Goal: Find specific page/section: Locate a particular part of the current website

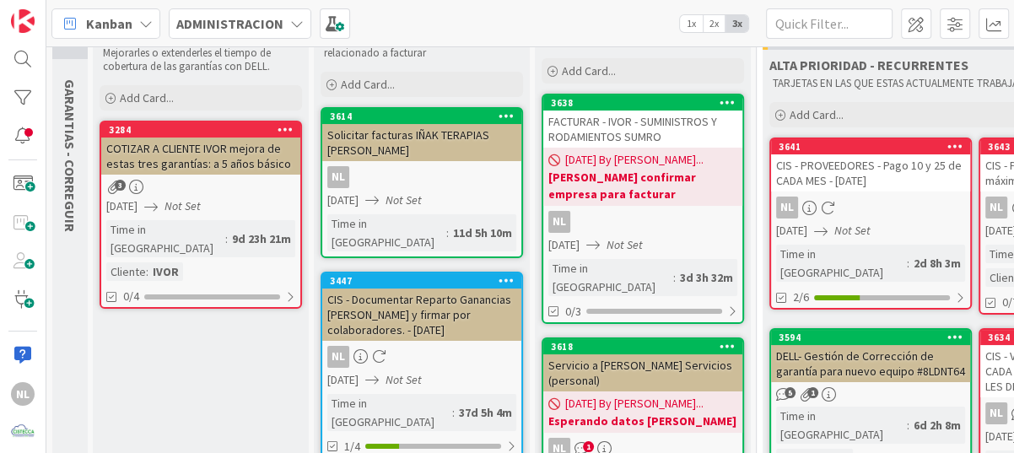
scroll to position [253, 0]
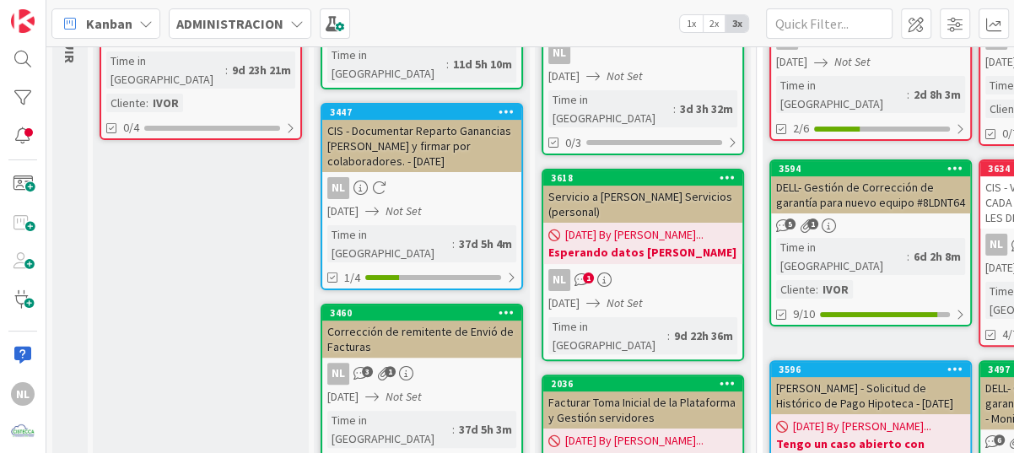
click at [645, 269] on div "NL 1" at bounding box center [642, 280] width 199 height 22
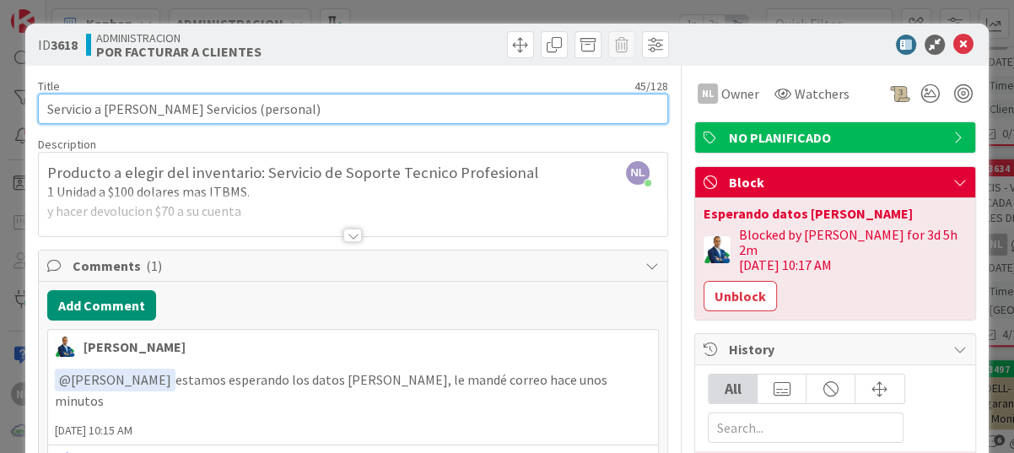
drag, startPoint x: 49, startPoint y: 107, endPoint x: 319, endPoint y: 118, distance: 270.2
click at [319, 118] on input "Servicio a [PERSON_NAME] Servicios (personal)" at bounding box center [353, 109] width 630 height 30
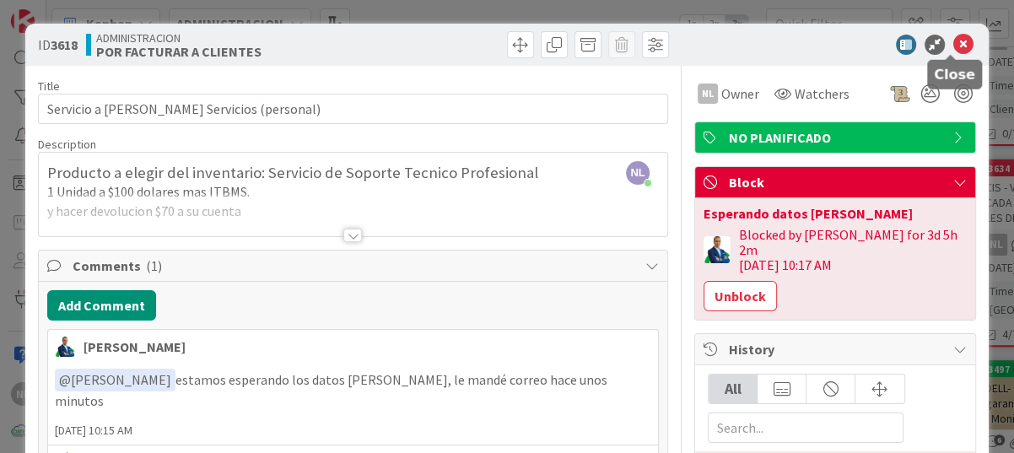
click at [955, 42] on icon at bounding box center [963, 45] width 20 height 20
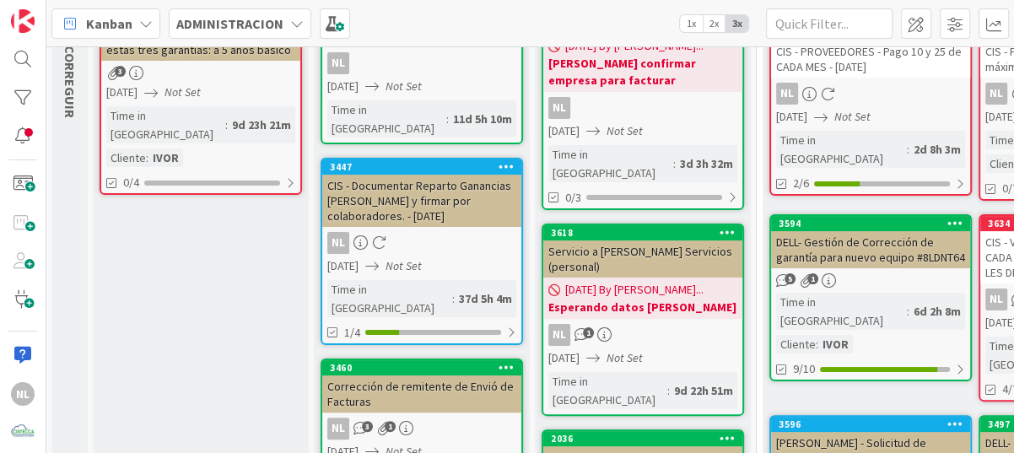
scroll to position [169, 0]
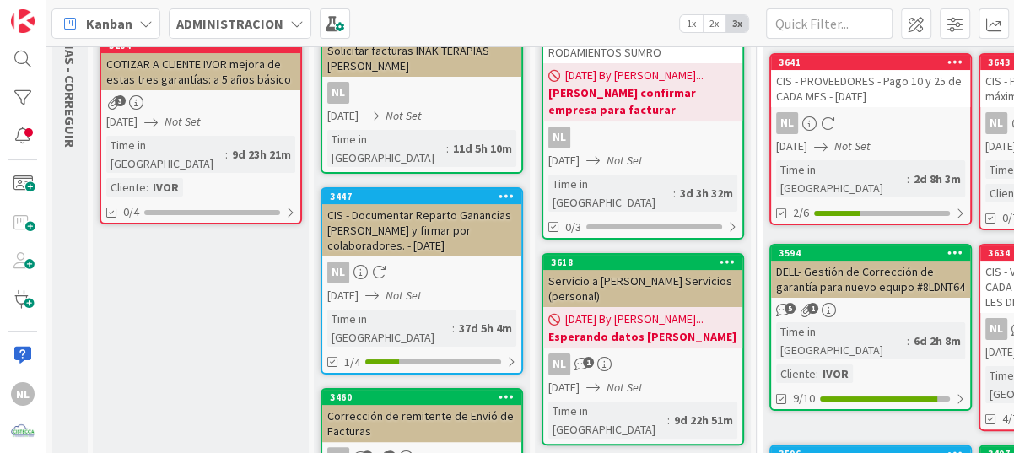
click at [911, 128] on div "NL" at bounding box center [870, 123] width 199 height 22
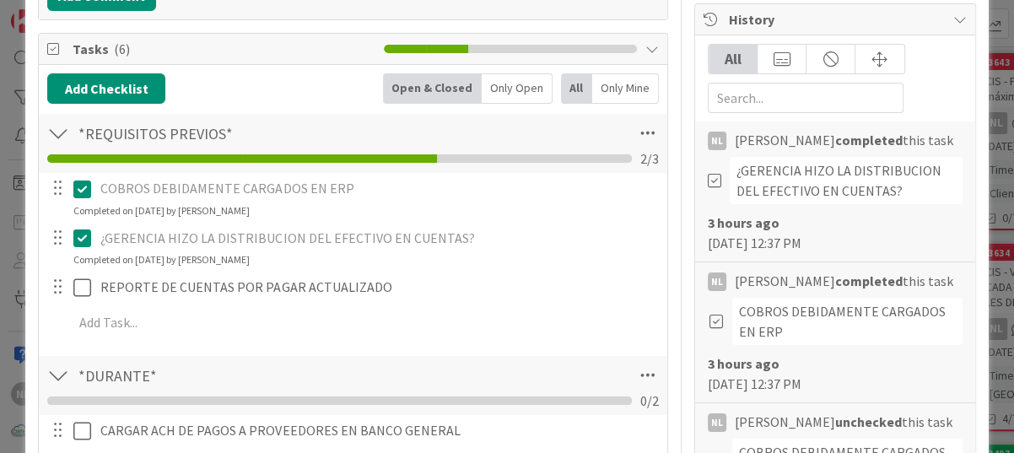
scroll to position [337, 0]
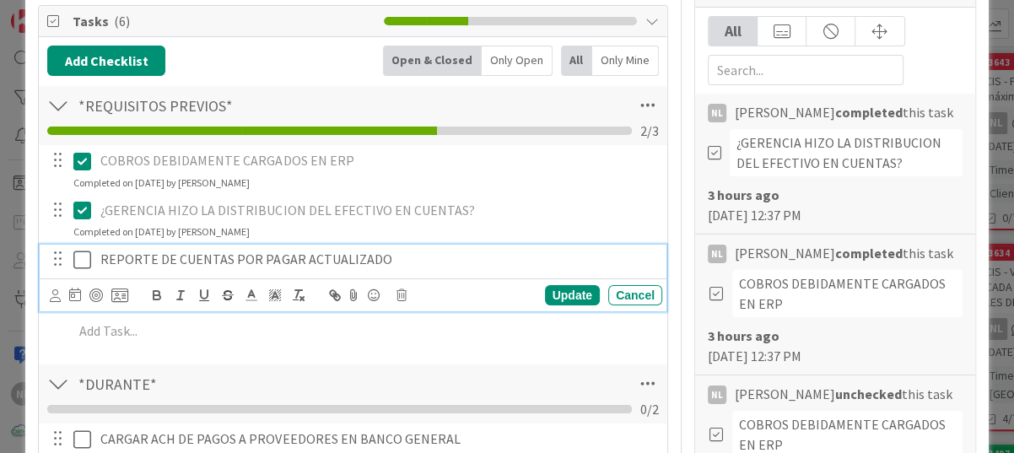
click at [90, 261] on icon at bounding box center [85, 260] width 25 height 20
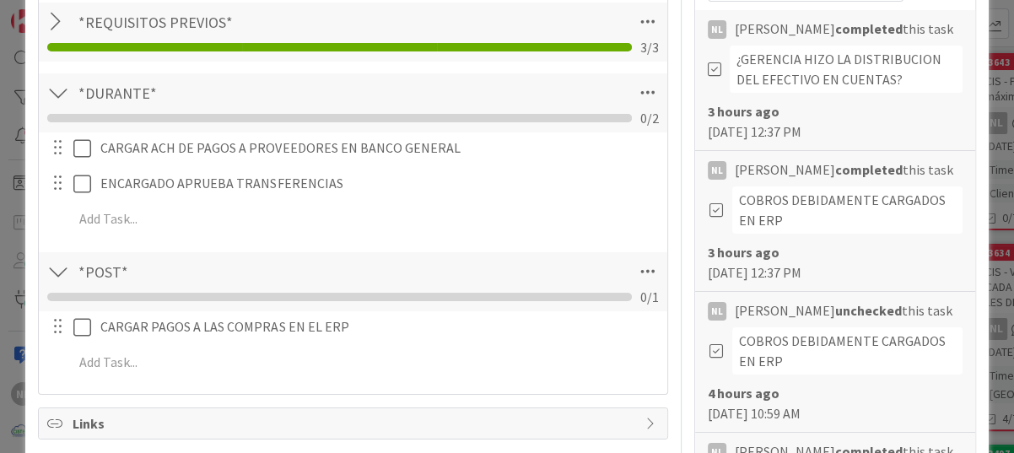
scroll to position [422, 0]
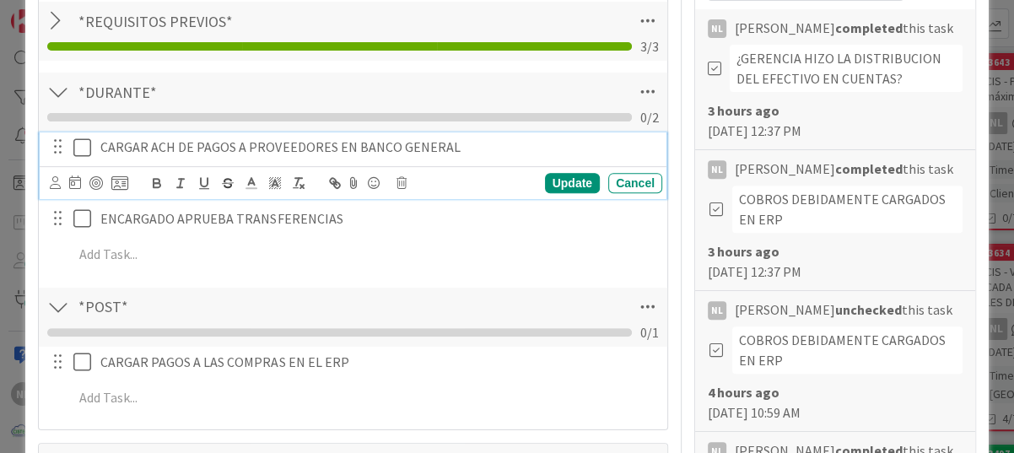
click at [79, 143] on icon at bounding box center [85, 147] width 25 height 20
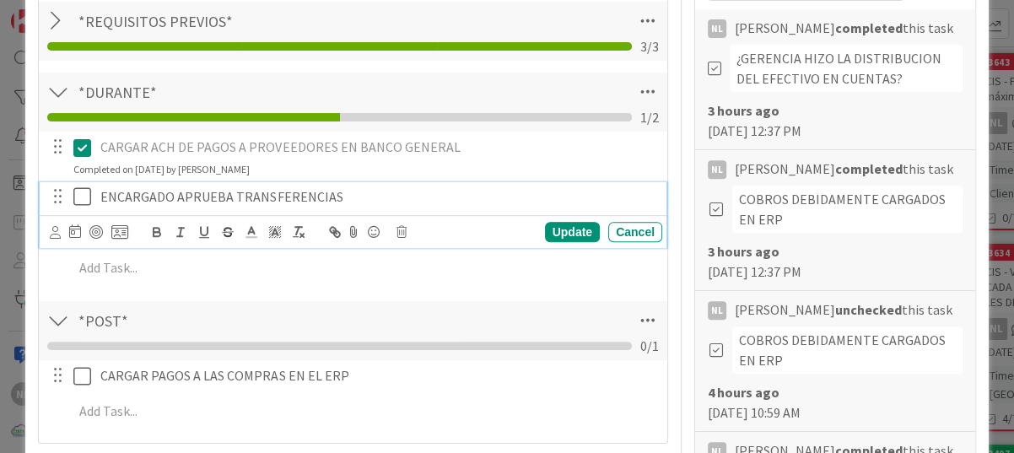
click at [87, 195] on icon at bounding box center [85, 196] width 25 height 20
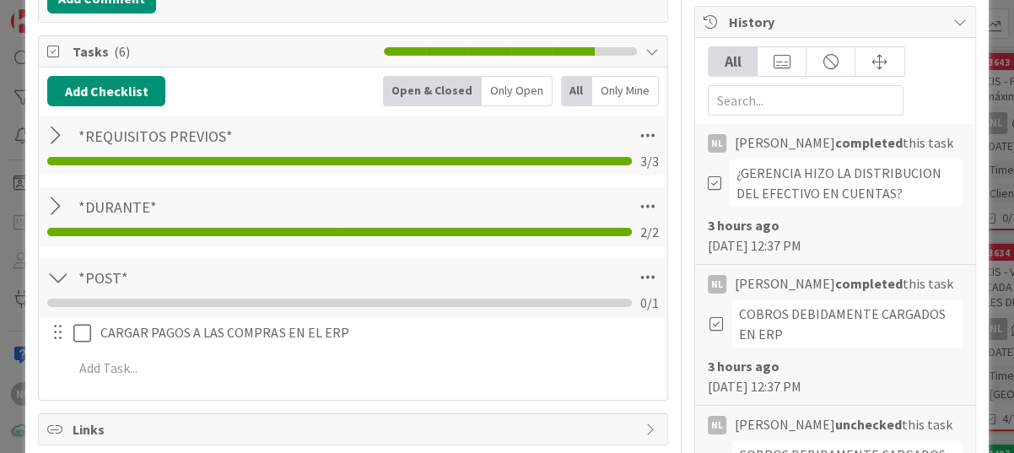
scroll to position [337, 0]
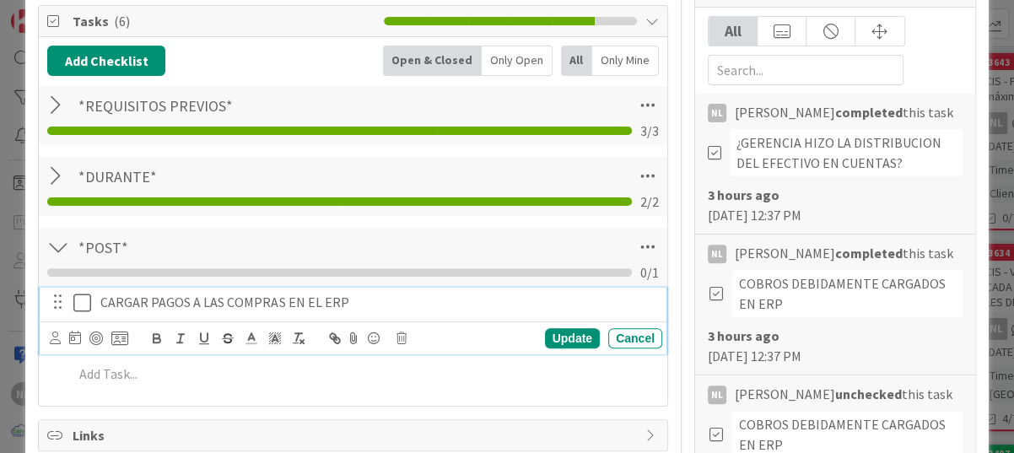
click at [82, 305] on icon at bounding box center [85, 303] width 25 height 20
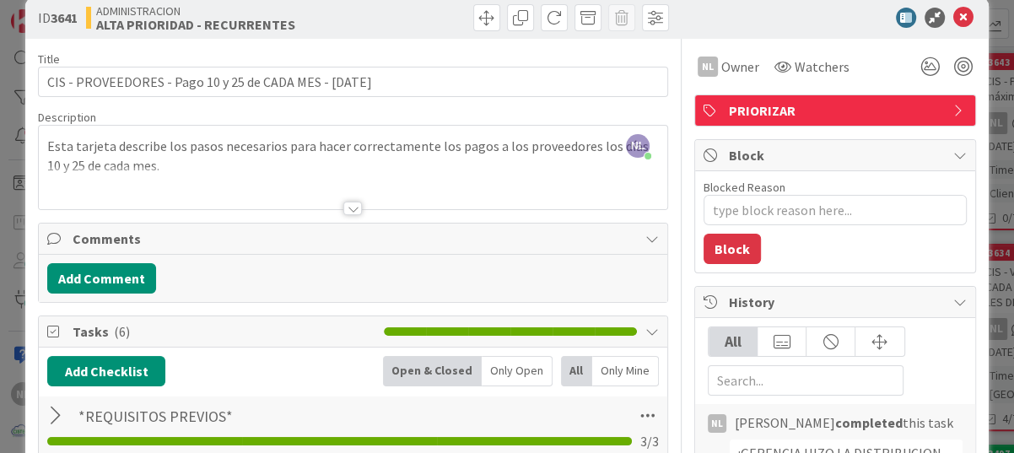
scroll to position [0, 0]
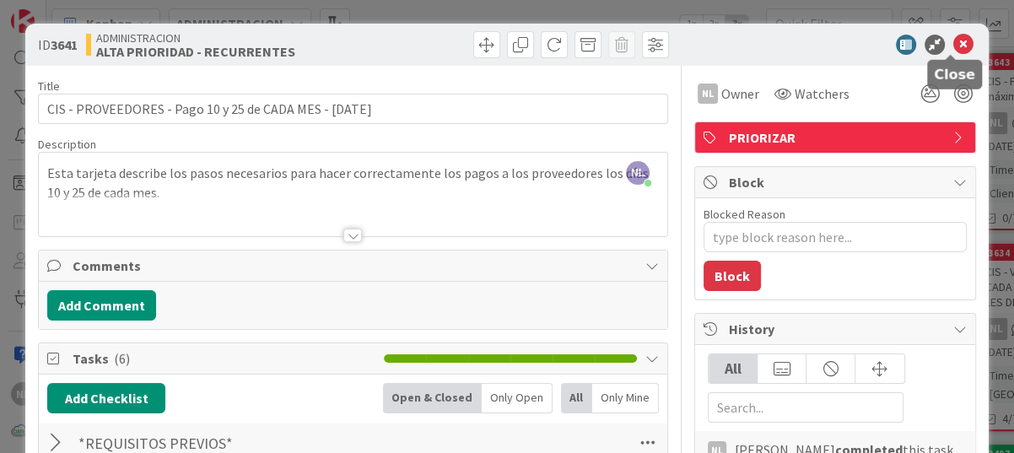
click at [959, 39] on icon at bounding box center [963, 45] width 20 height 20
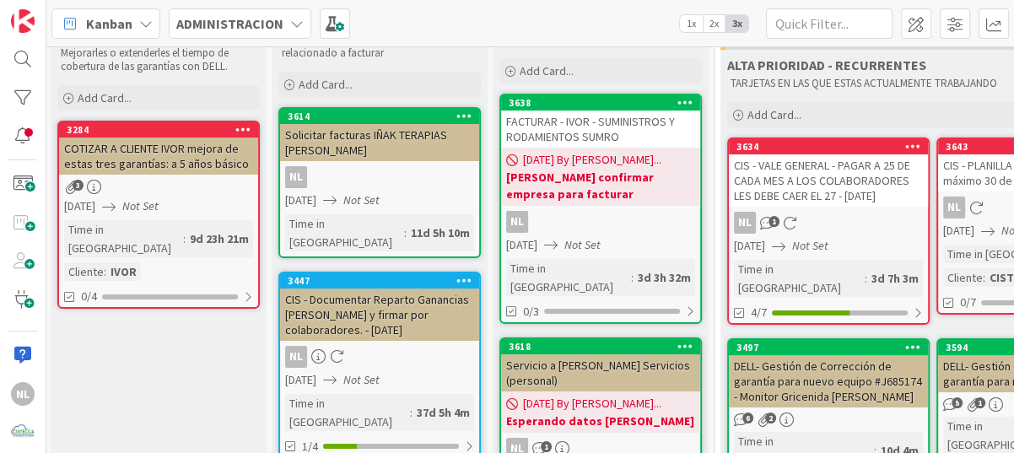
scroll to position [169, 42]
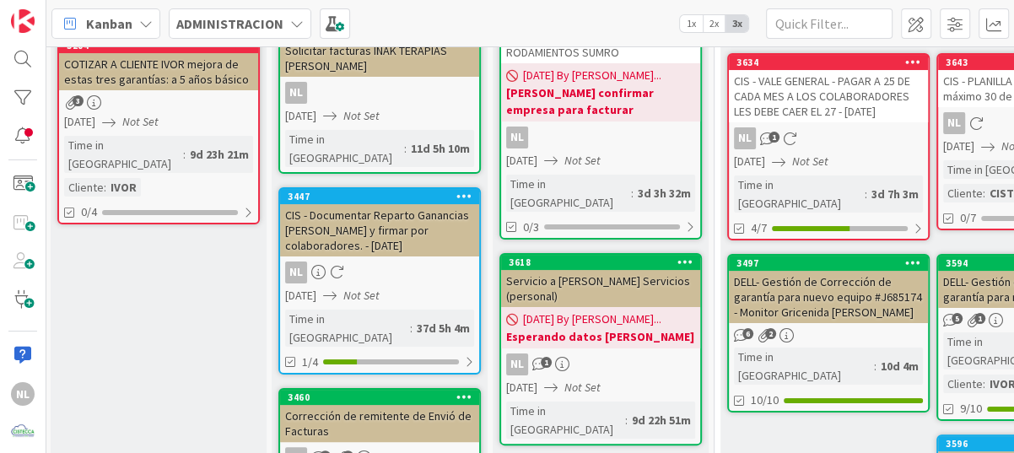
click at [854, 156] on div "[DATE] Not Set" at bounding box center [831, 162] width 194 height 18
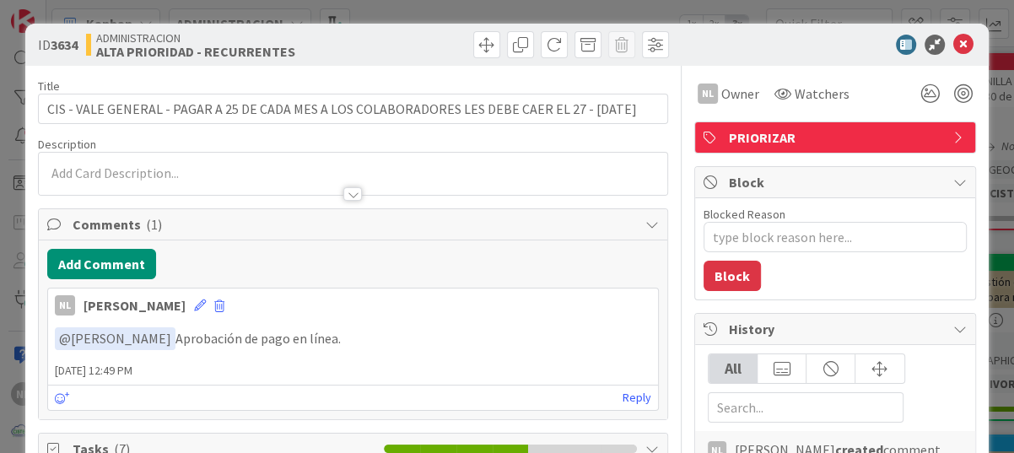
type textarea "x"
click at [953, 44] on icon at bounding box center [963, 45] width 20 height 20
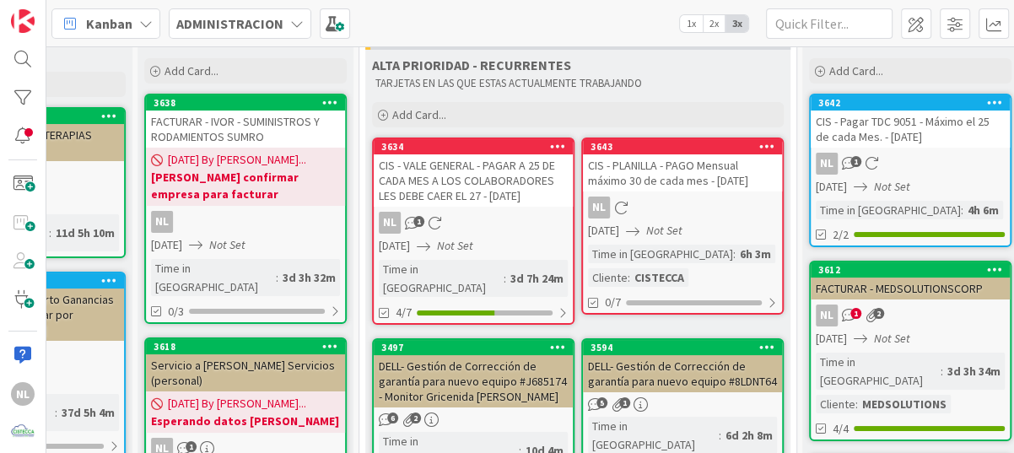
scroll to position [84, 397]
click at [245, 241] on icon "Not Set" at bounding box center [227, 244] width 36 height 15
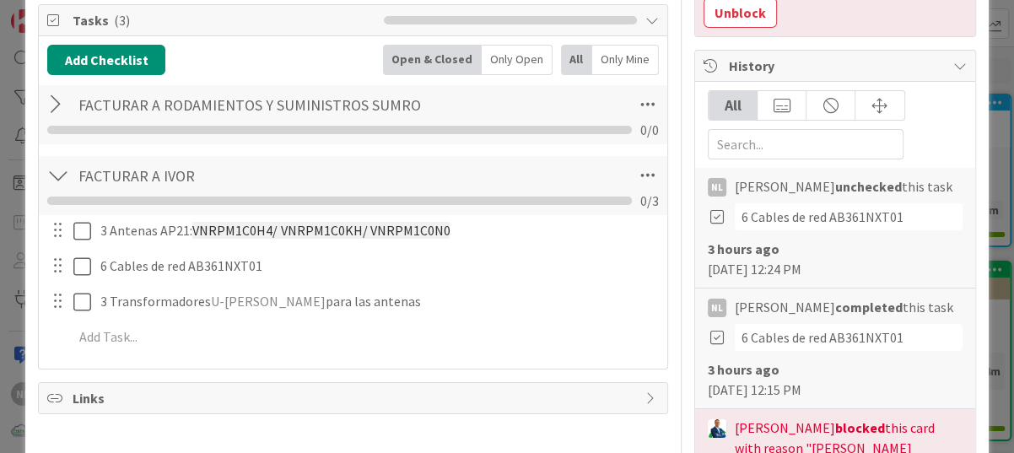
scroll to position [337, 0]
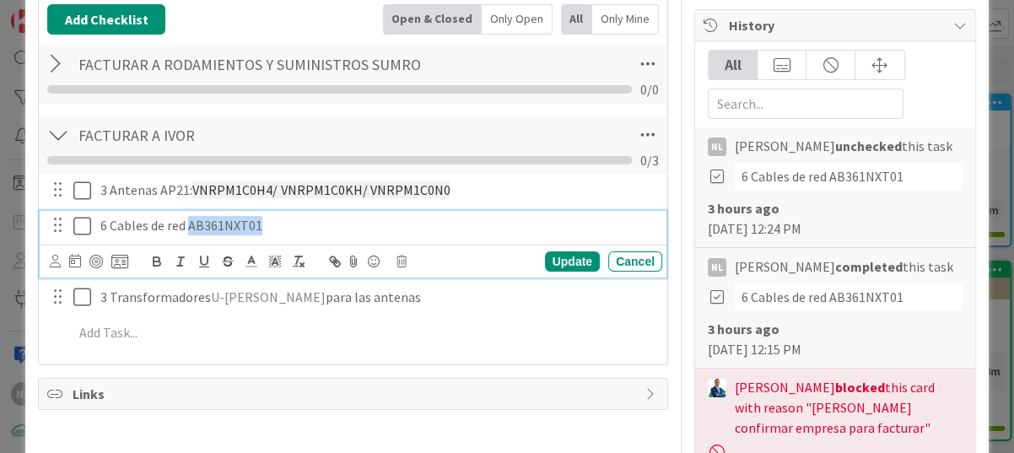
drag, startPoint x: 189, startPoint y: 224, endPoint x: 264, endPoint y: 224, distance: 75.1
click at [264, 224] on p "6 Cables de red AB361NXT01" at bounding box center [377, 225] width 555 height 19
copy p "AB361NXT01"
click at [629, 256] on div "Cancel" at bounding box center [635, 261] width 54 height 20
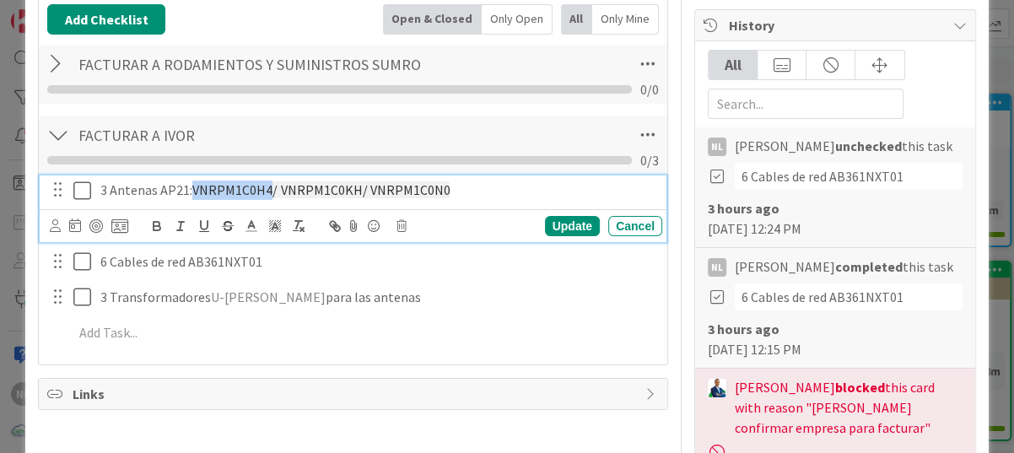
drag, startPoint x: 190, startPoint y: 190, endPoint x: 267, endPoint y: 185, distance: 77.8
click at [267, 185] on p "3 Antenas AP21: VNRPM1C0H4/ VNRPM1C0KH/ VNRPM1C0N0" at bounding box center [377, 190] width 555 height 19
copy p "VNRPM1C0H4"
click at [522, 181] on p "3 Antenas AP21: VNRPM1C0H4/ VNRPM1C0KH/ VNRPM1C0N0" at bounding box center [377, 190] width 555 height 19
drag, startPoint x: 276, startPoint y: 191, endPoint x: 353, endPoint y: 192, distance: 77.6
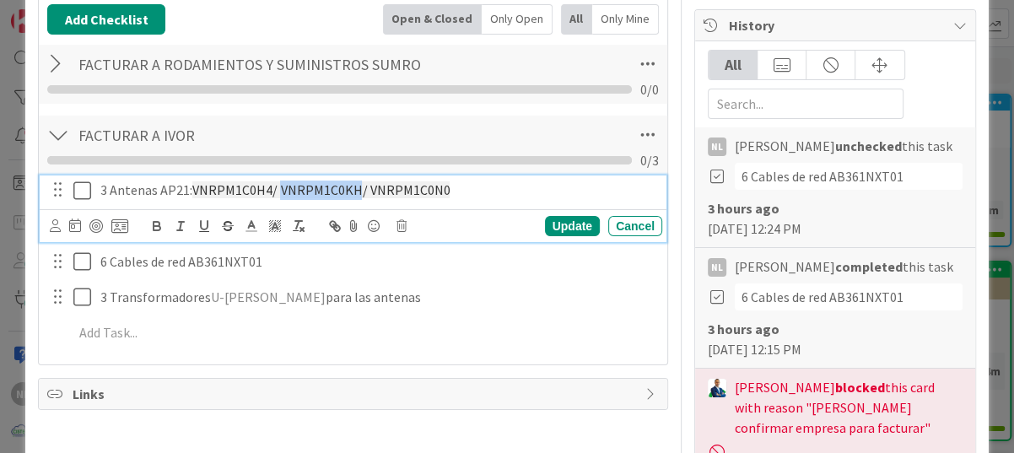
click at [353, 192] on span "VNRPM1C0H4/ VNRPM1C0KH/ VNRPM1C0N0" at bounding box center [320, 189] width 257 height 17
copy span "VNRPM1C0KH"
drag, startPoint x: 366, startPoint y: 188, endPoint x: 450, endPoint y: 191, distance: 84.4
click at [450, 191] on p "3 Antenas AP21: VNRPM1C0H4/ VNRPM1C0KH/ VNRPM1C0N0" at bounding box center [377, 190] width 555 height 19
copy span "VNRPM1C0N0"
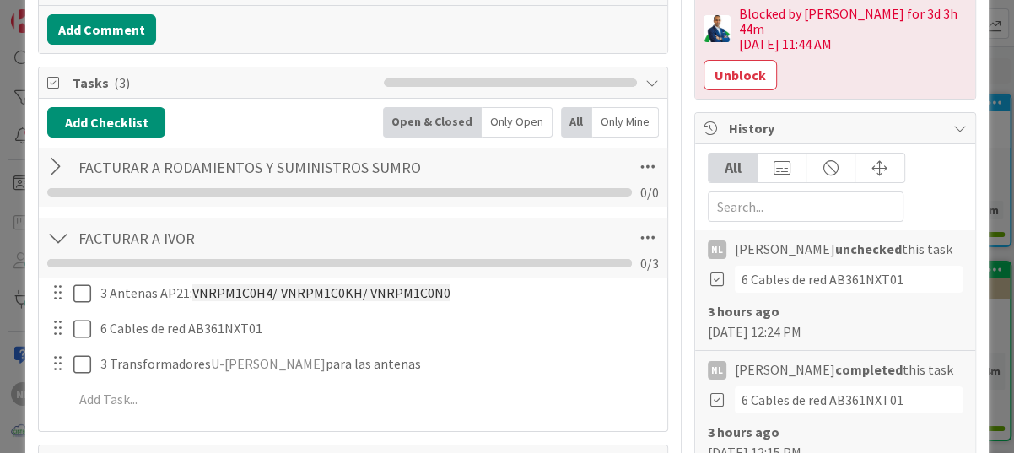
scroll to position [0, 0]
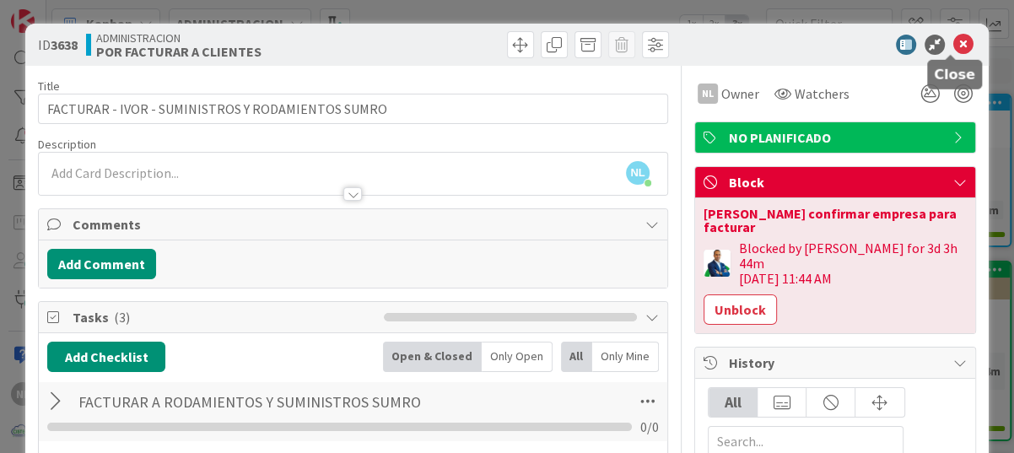
click at [954, 36] on icon at bounding box center [963, 45] width 20 height 20
